Goal: Check status: Check status

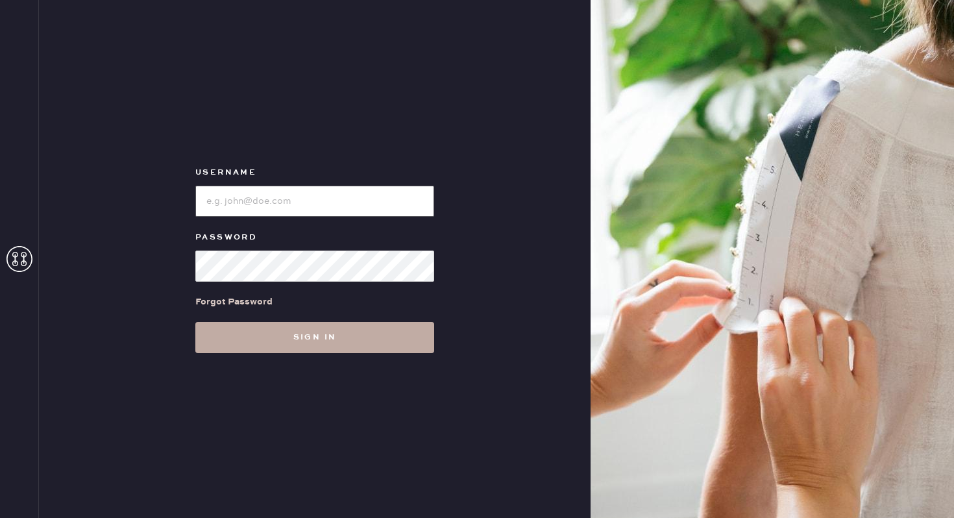
type input "reformationbethesdarow"
click at [294, 329] on button "Sign in" at bounding box center [314, 337] width 239 height 31
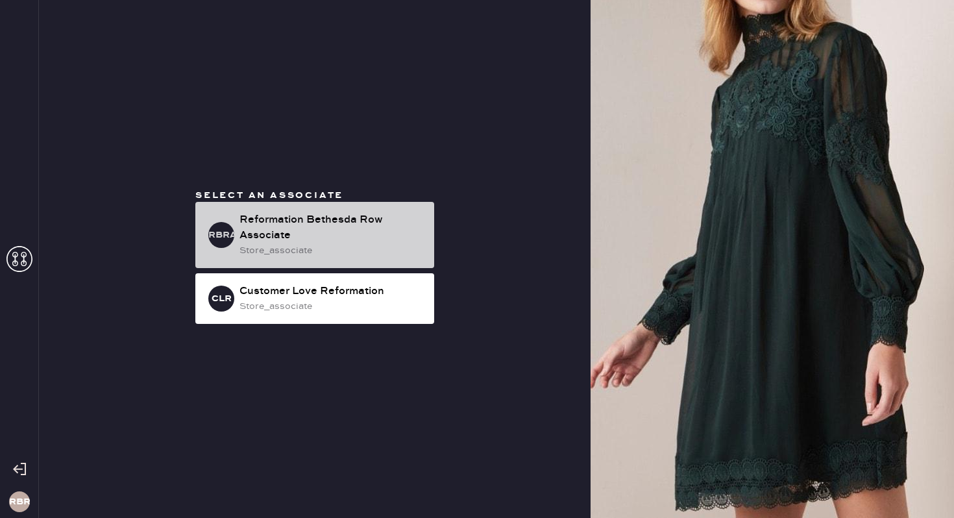
click at [310, 243] on div "Reformation Bethesda Row Associate" at bounding box center [332, 227] width 184 height 31
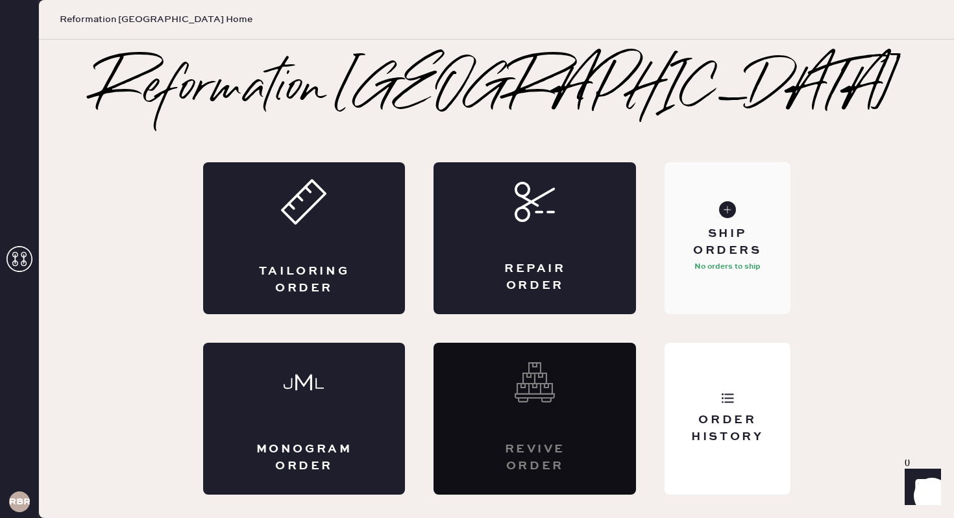
click at [707, 269] on p "No orders to ship" at bounding box center [728, 267] width 66 height 16
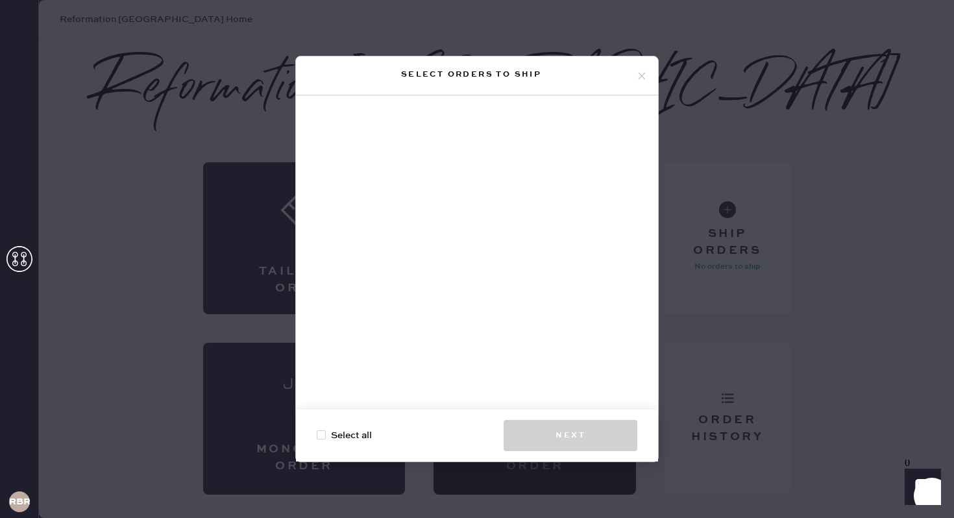
click at [643, 76] on icon at bounding box center [642, 76] width 12 height 12
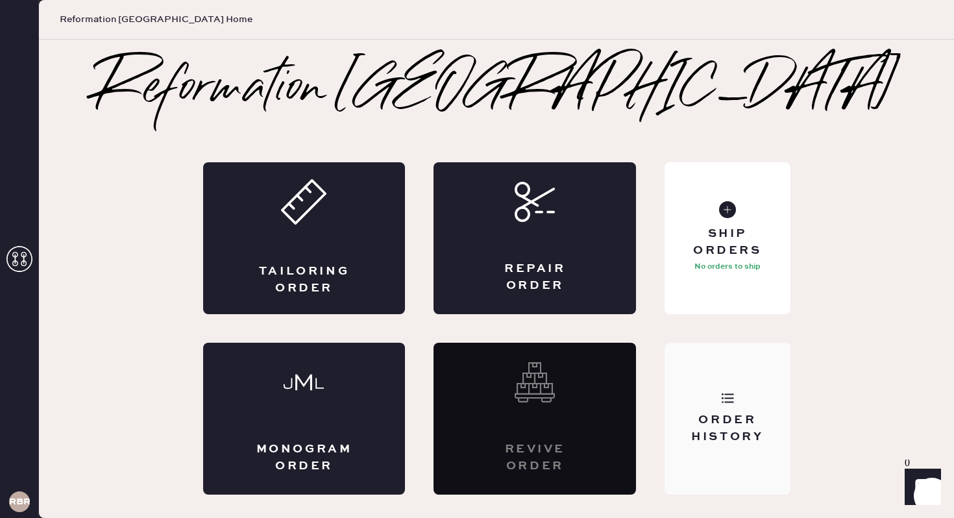
click at [742, 445] on div "Order History" at bounding box center [727, 428] width 105 height 32
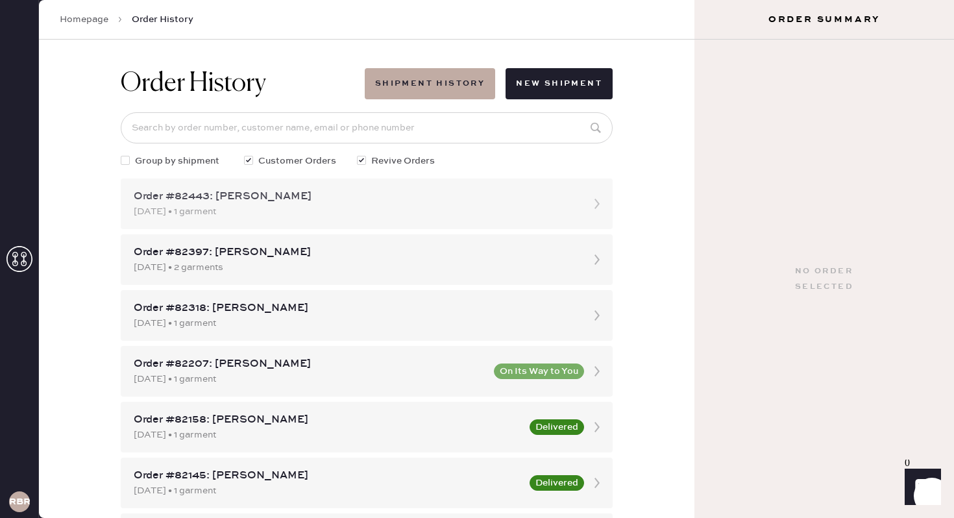
click at [495, 217] on div "[DATE] • 1 garment" at bounding box center [355, 212] width 443 height 14
